Goal: Use online tool/utility: Use online tool/utility

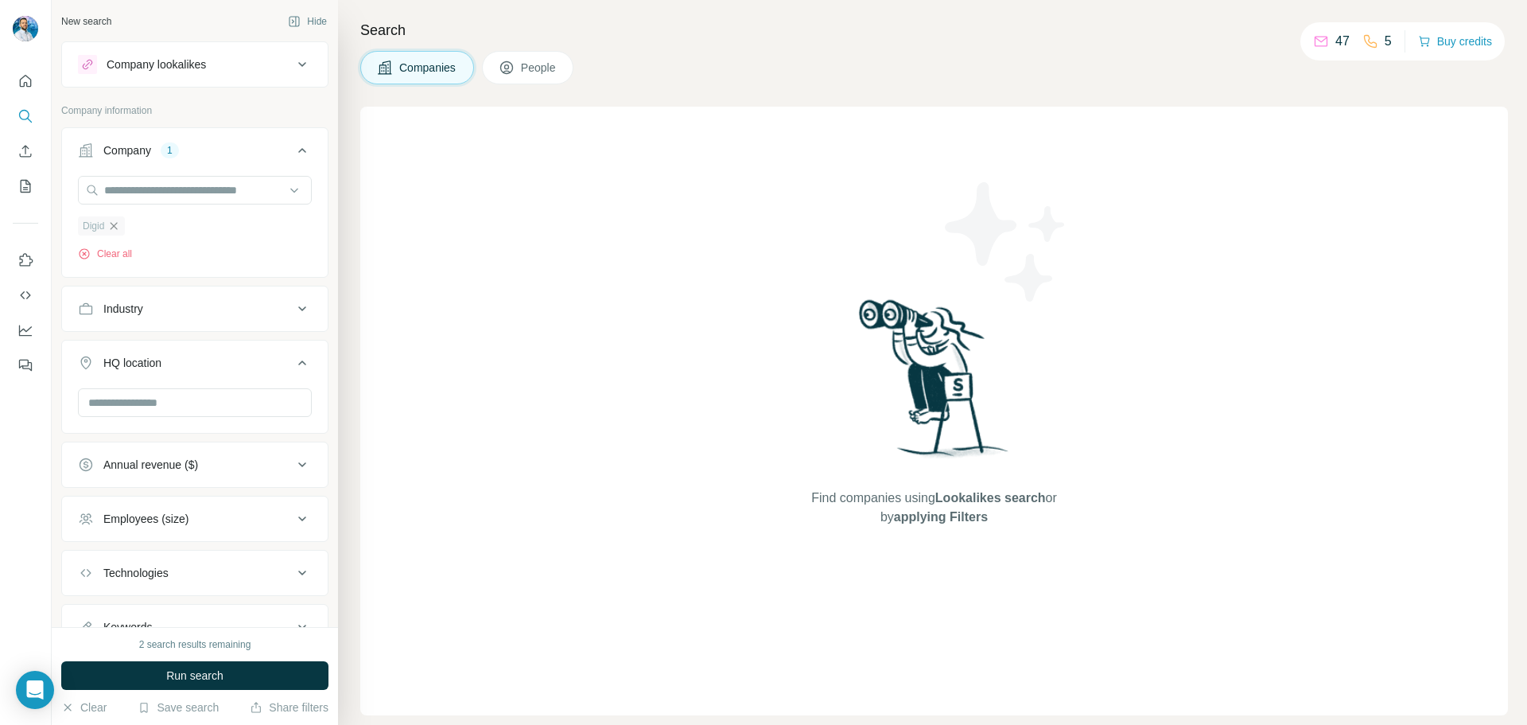
click at [116, 224] on icon "button" at bounding box center [113, 226] width 13 height 13
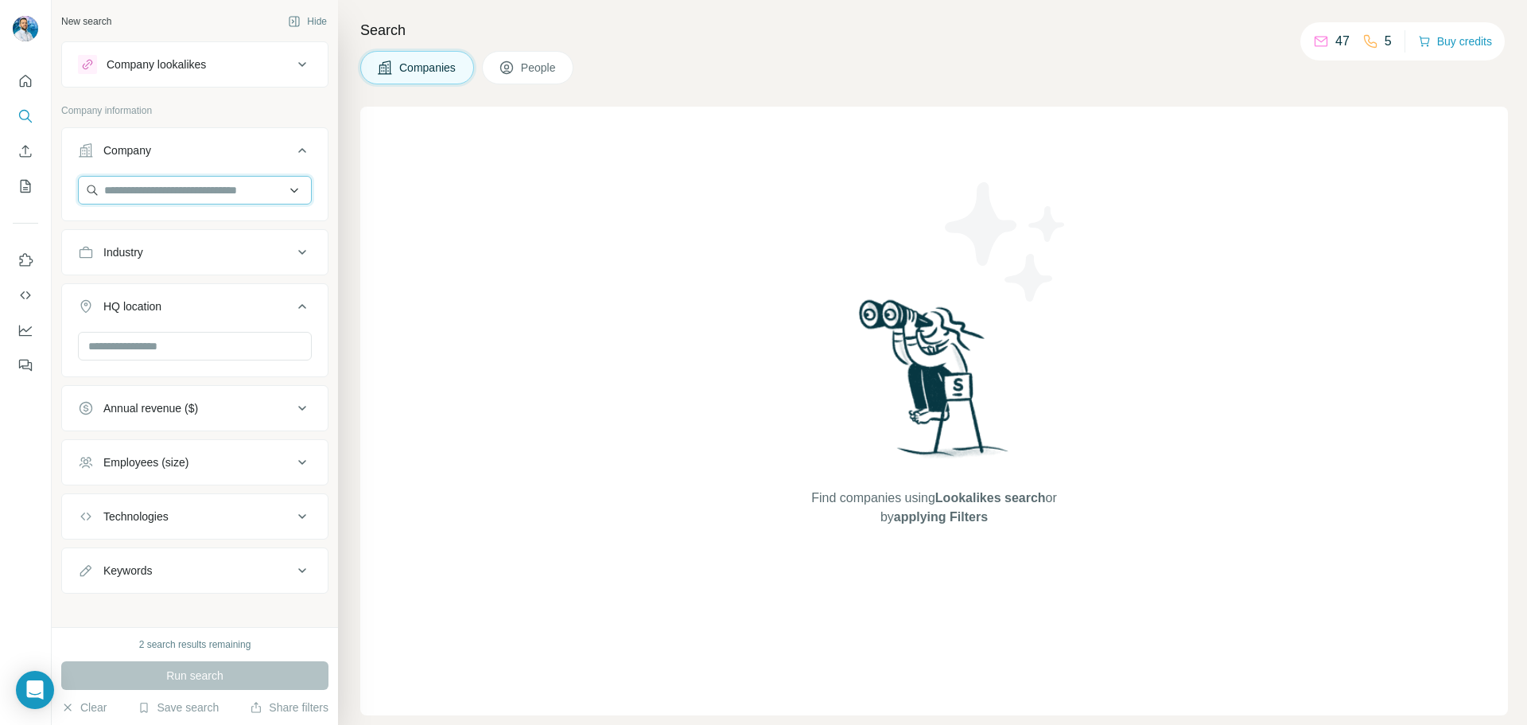
click at [163, 189] on input "text" at bounding box center [195, 190] width 234 height 29
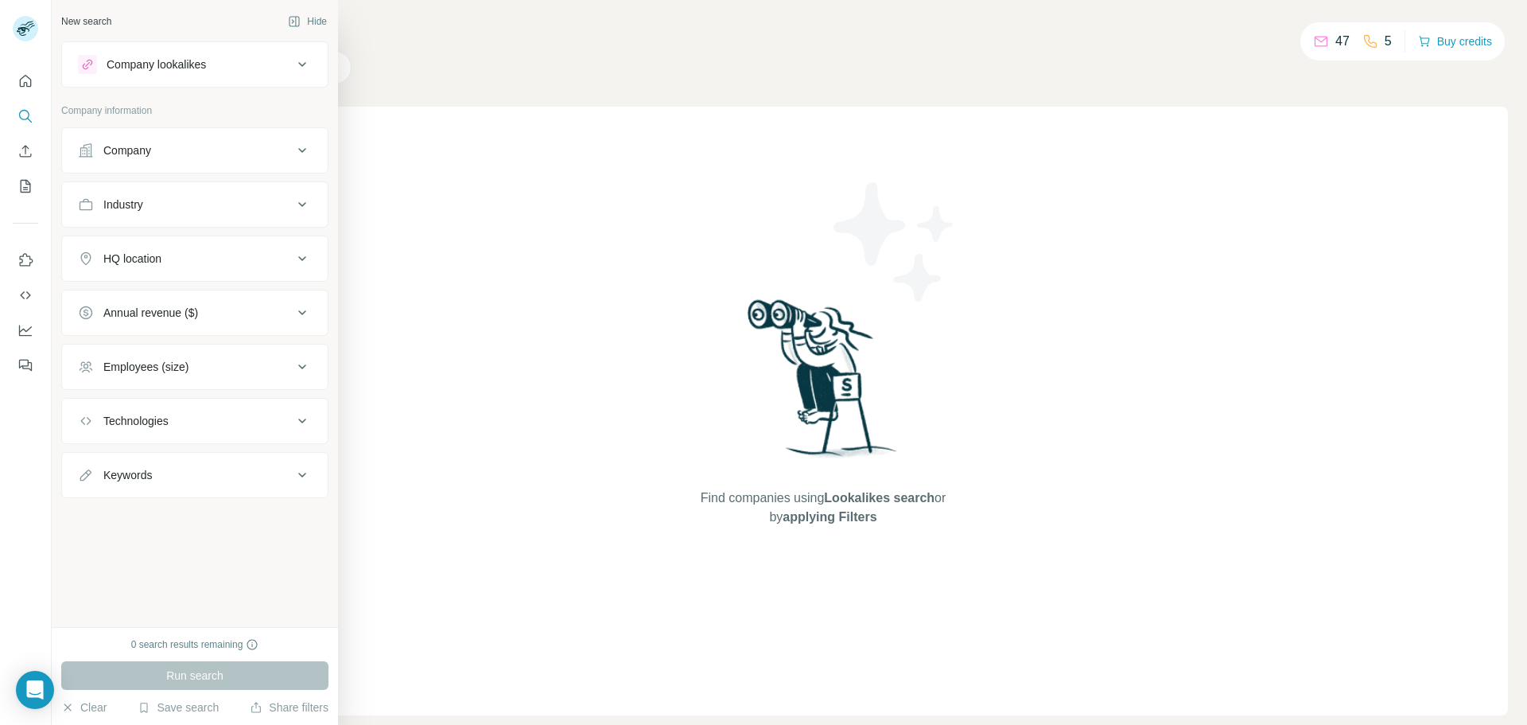
click at [115, 142] on button "Company" at bounding box center [195, 150] width 266 height 38
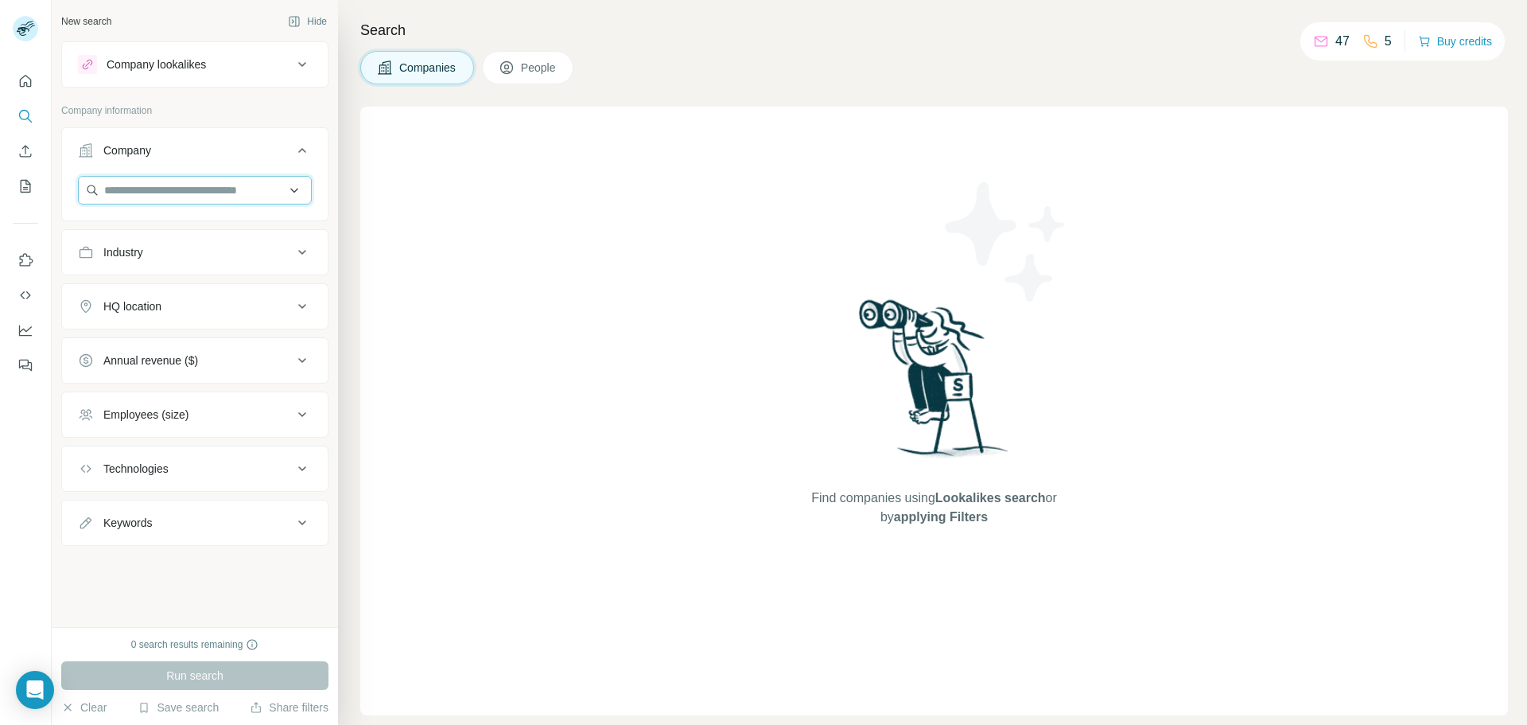
click at [151, 190] on input "text" at bounding box center [195, 190] width 234 height 29
paste input "**********"
type input "**********"
click at [168, 239] on p "royersignal.de" at bounding box center [203, 241] width 161 height 14
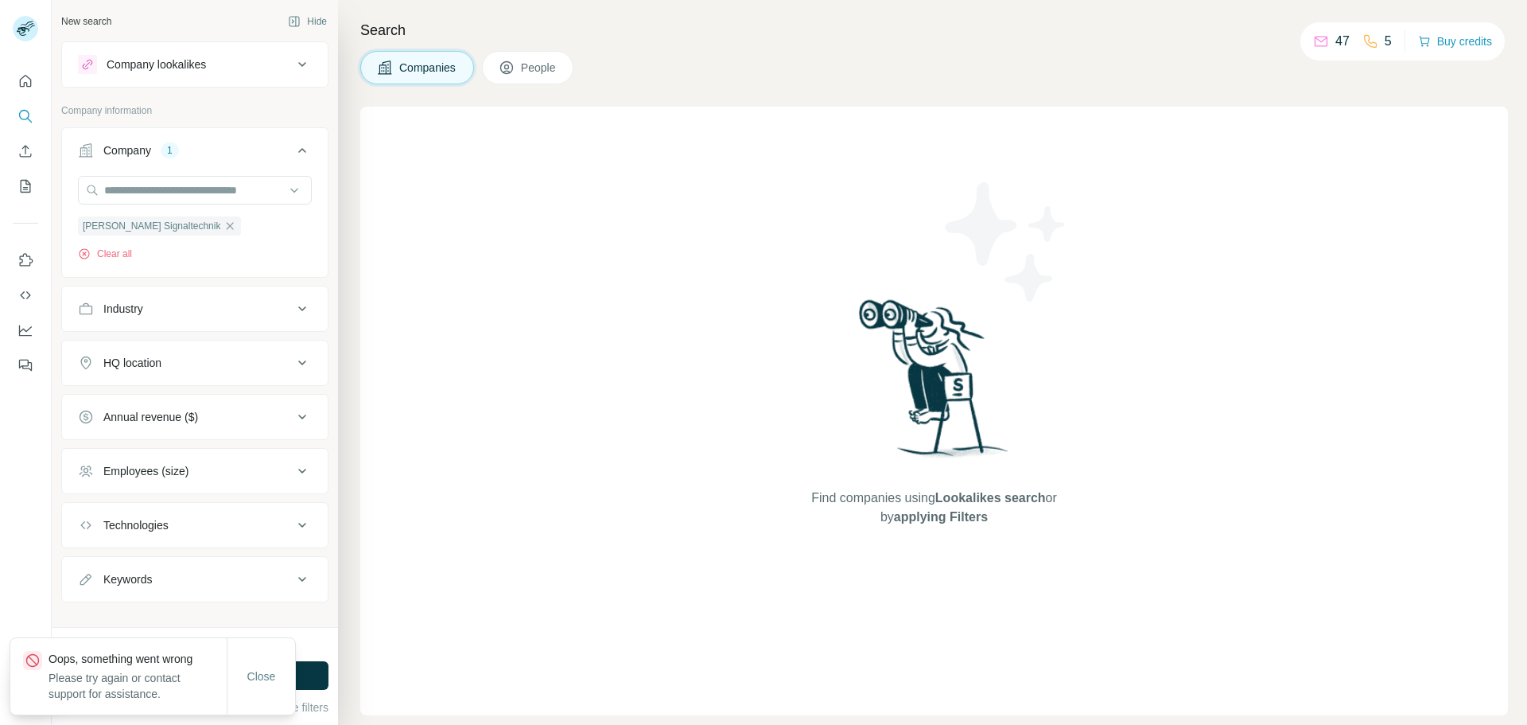
click at [188, 675] on p "Please try again or contact support for assistance." at bounding box center [138, 686] width 178 height 32
click at [238, 672] on button "Close" at bounding box center [261, 676] width 51 height 29
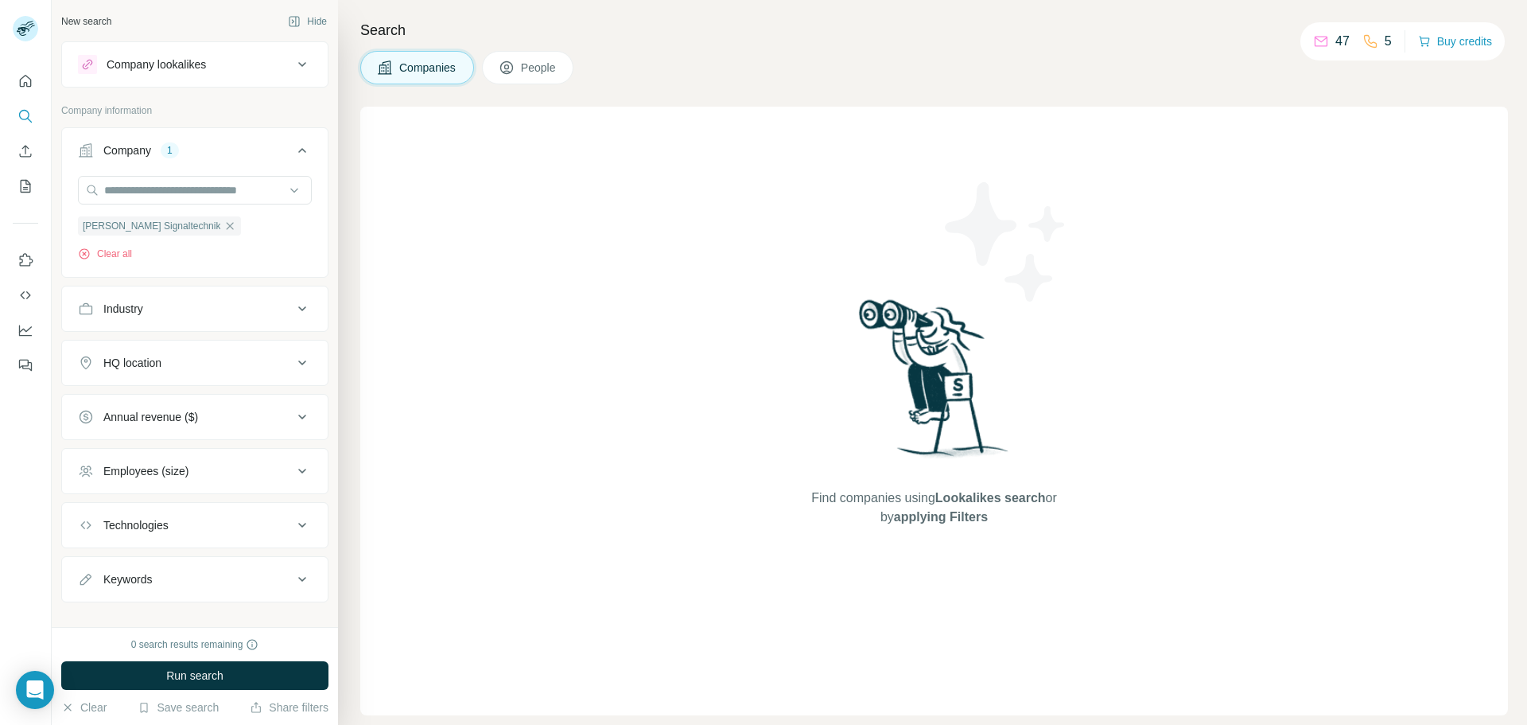
click at [247, 672] on button "Run search" at bounding box center [194, 675] width 267 height 29
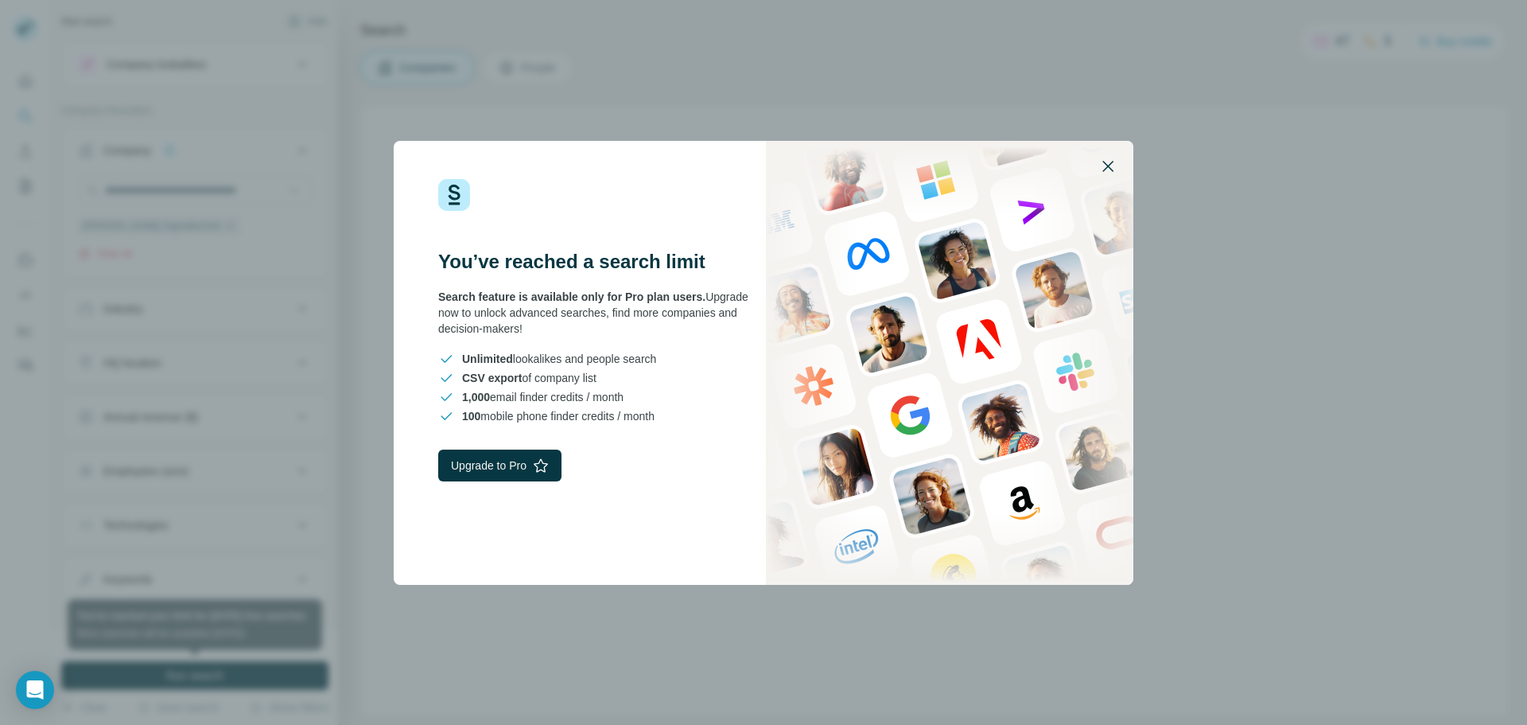
click at [1107, 167] on icon "button" at bounding box center [1108, 166] width 11 height 11
